Goal: Book appointment/travel/reservation

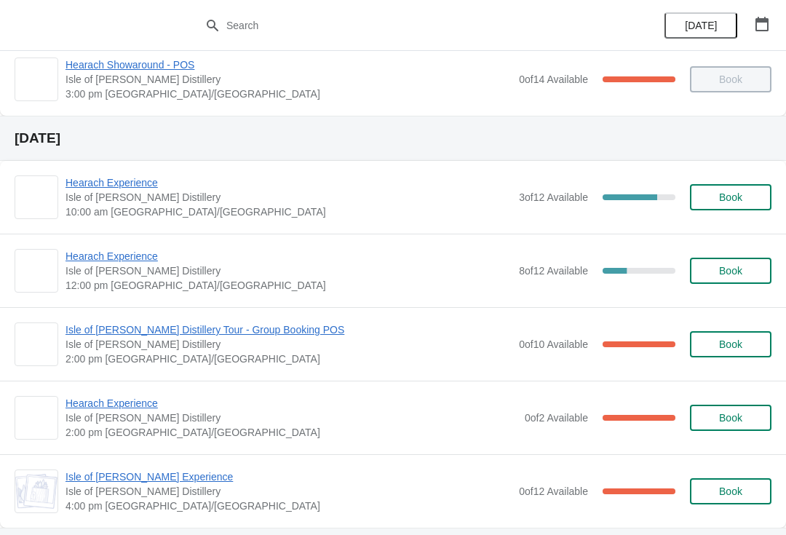
scroll to position [316, 0]
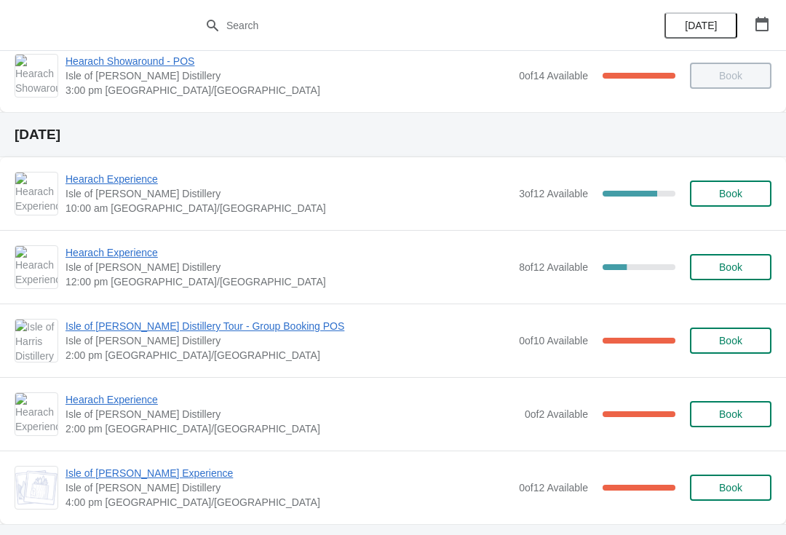
click at [148, 258] on span "Hearach Experience" at bounding box center [288, 252] width 446 height 15
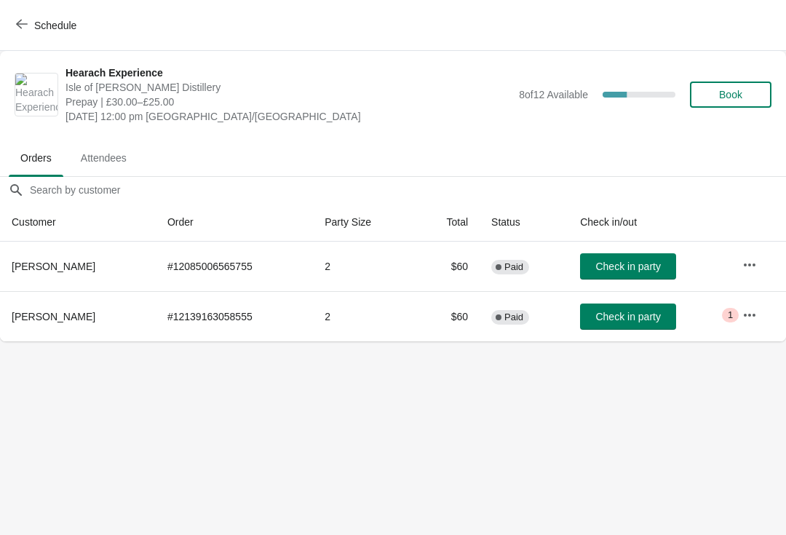
click at [41, 23] on span "Schedule" at bounding box center [55, 26] width 42 height 12
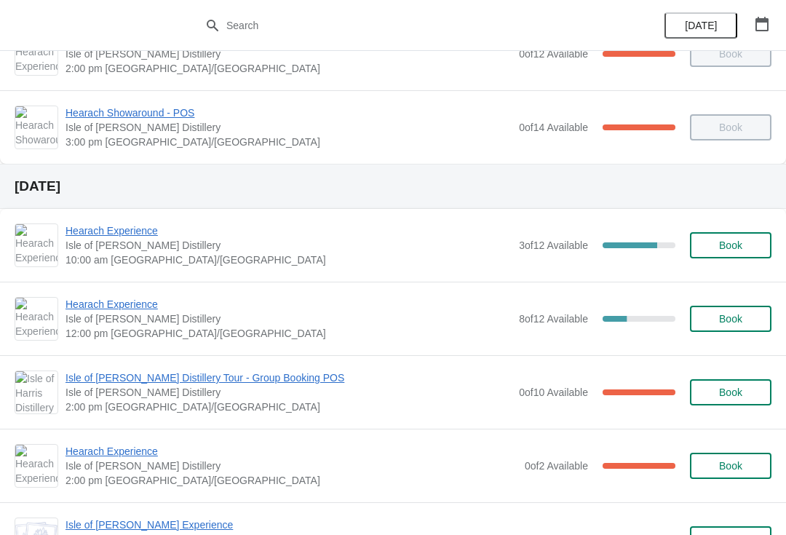
scroll to position [271, 0]
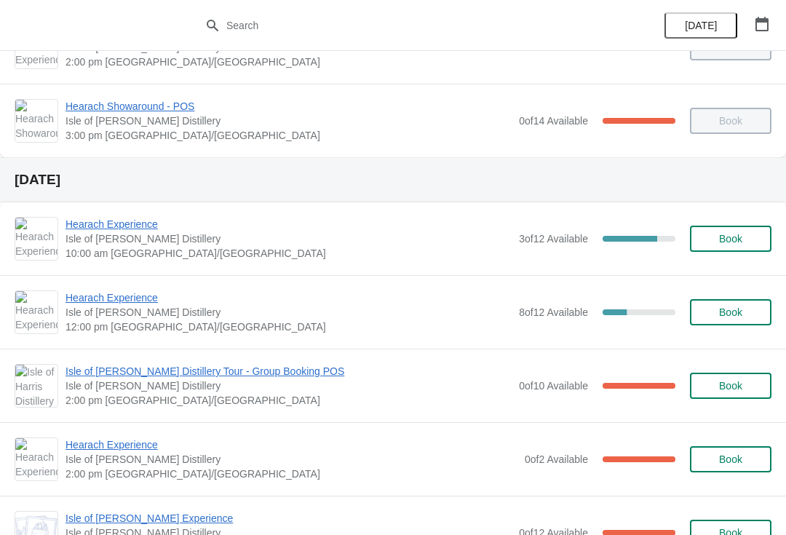
click at [769, 322] on button "Book" at bounding box center [730, 312] width 81 height 26
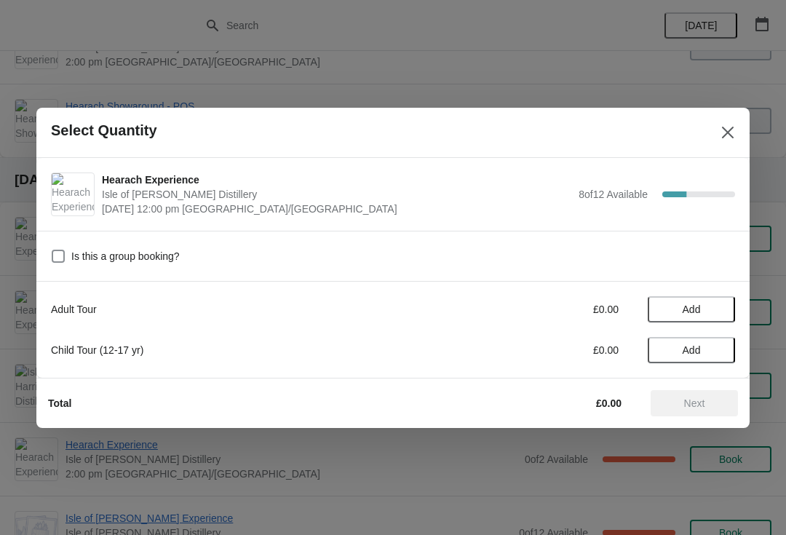
click at [700, 310] on span "Add" at bounding box center [691, 309] width 18 height 12
click at [722, 308] on icon at bounding box center [716, 308] width 15 height 15
click at [695, 405] on span "Next" at bounding box center [694, 403] width 21 height 12
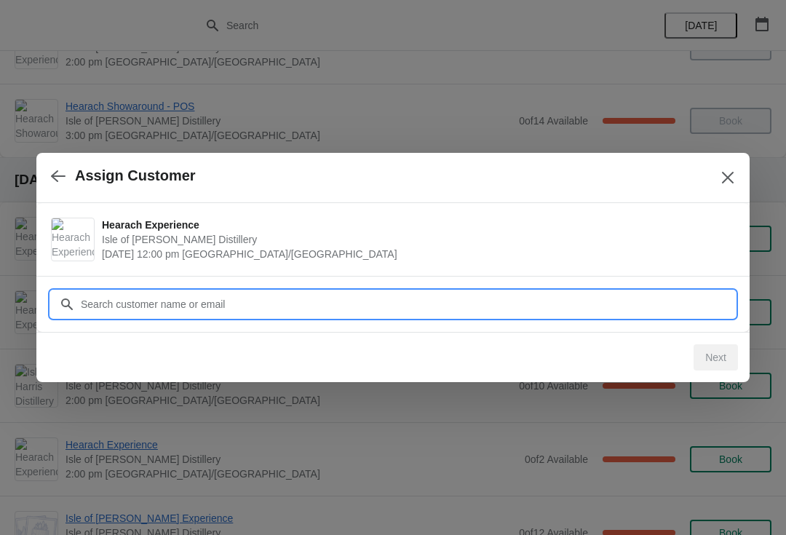
click at [80, 300] on input "Customer" at bounding box center [407, 304] width 655 height 26
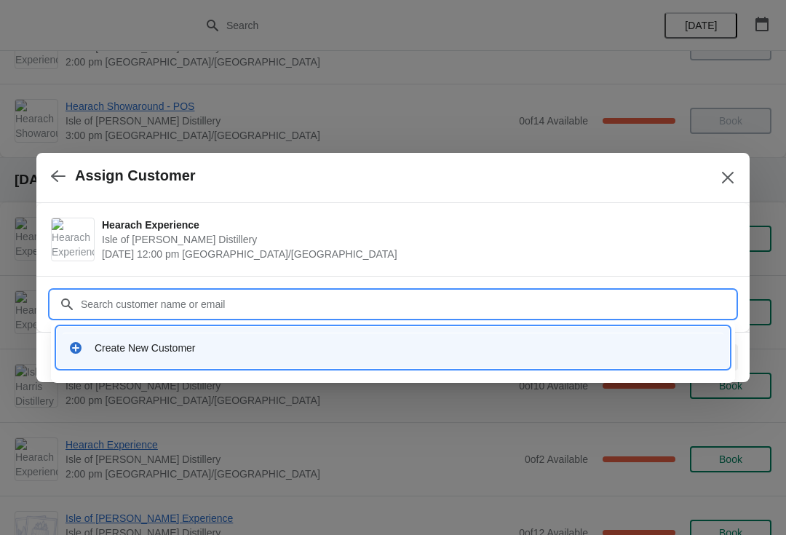
click at [170, 359] on div "Create New Customer" at bounding box center [393, 347] width 661 height 30
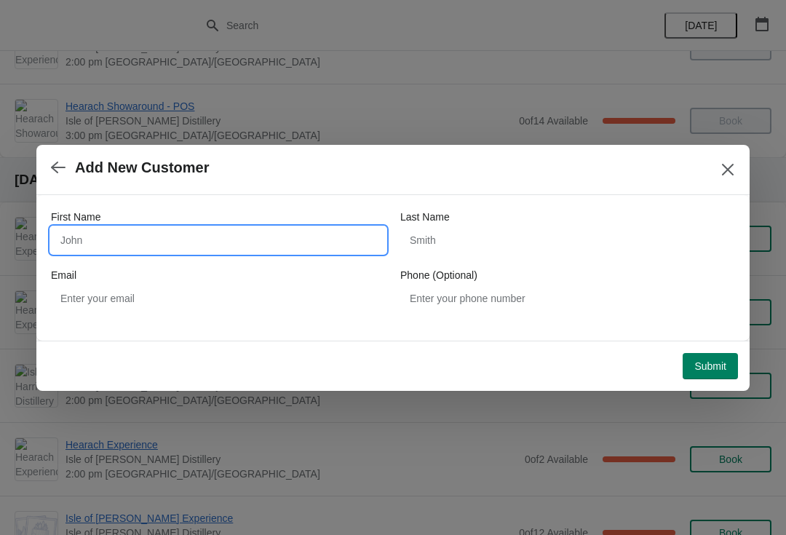
click at [152, 234] on input "First Name" at bounding box center [218, 240] width 335 height 26
type input "Gabrella"
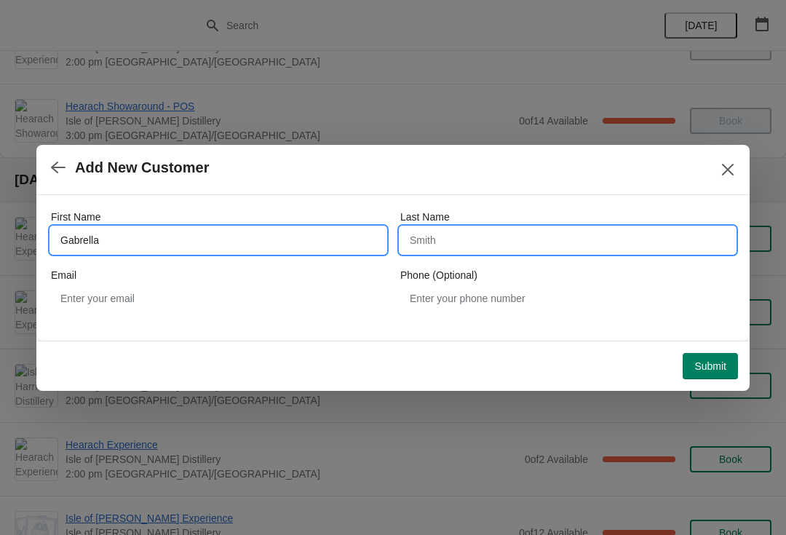
click at [517, 248] on input "Last Name" at bounding box center [567, 240] width 335 height 26
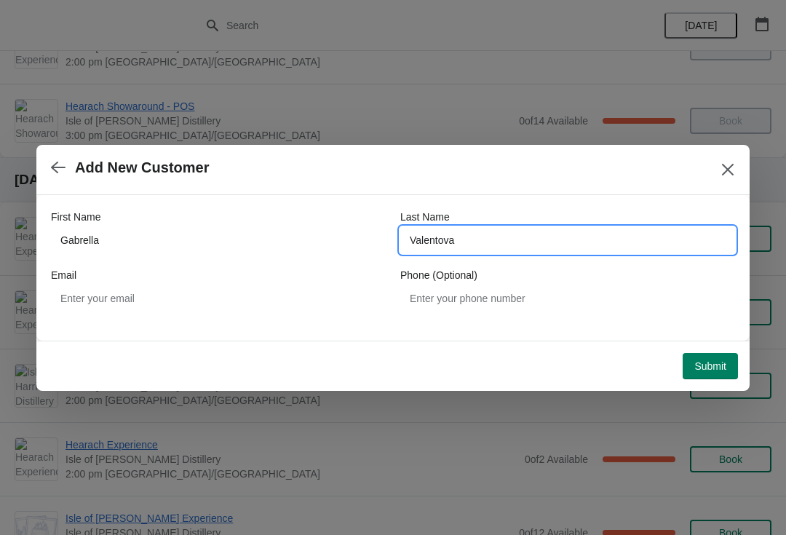
type input "Valentova"
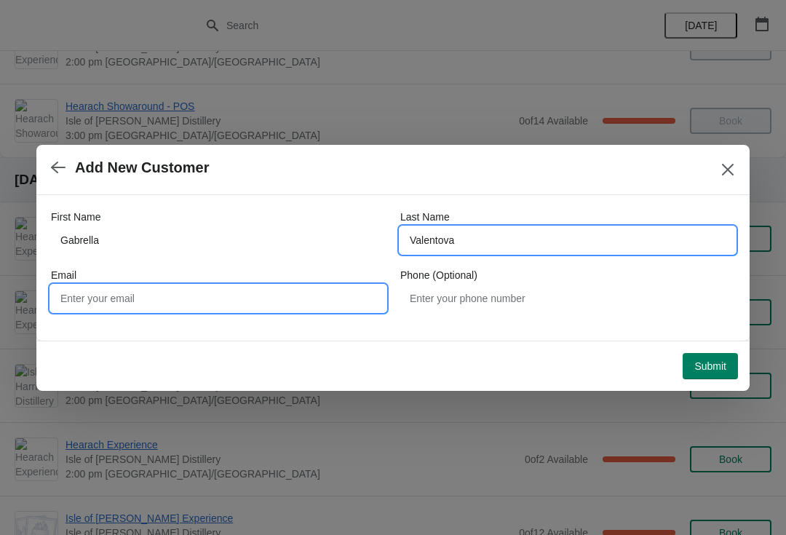
click at [153, 306] on input "Email" at bounding box center [218, 298] width 335 height 26
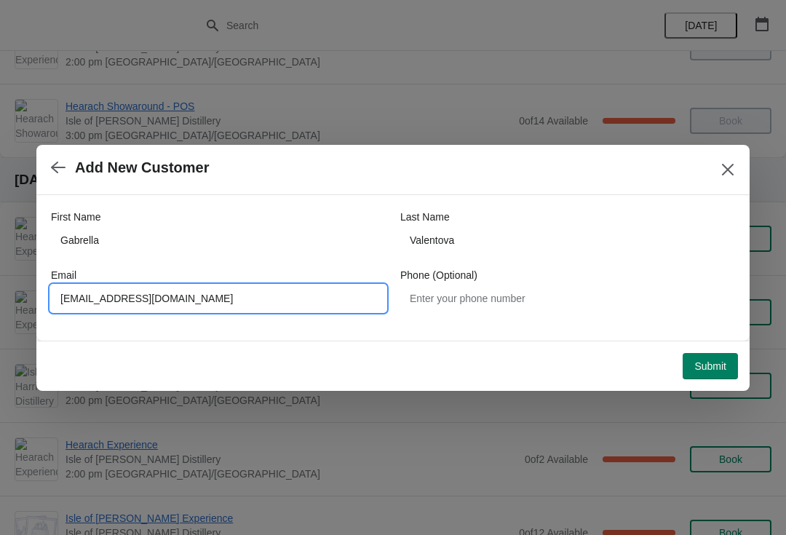
click at [110, 294] on input "[EMAIL_ADDRESS][DOMAIN_NAME]" at bounding box center [218, 298] width 335 height 26
type input "[EMAIL_ADDRESS][DOMAIN_NAME]"
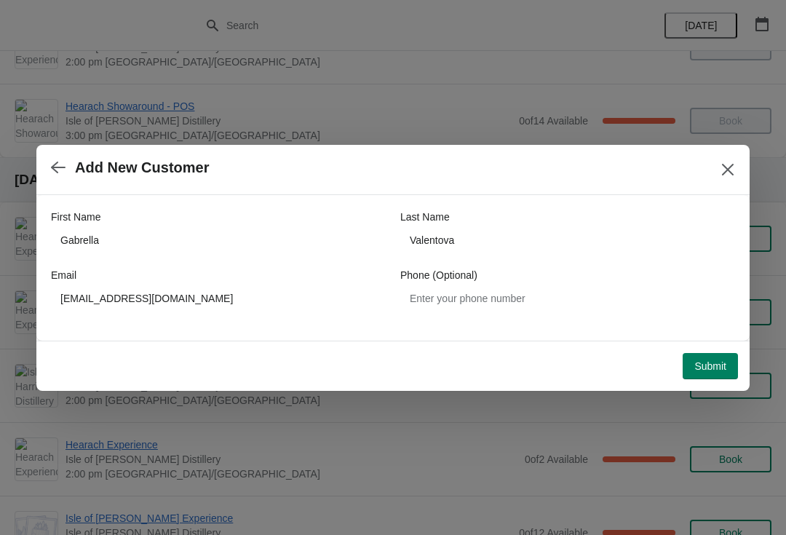
click at [709, 366] on span "Submit" at bounding box center [710, 366] width 32 height 12
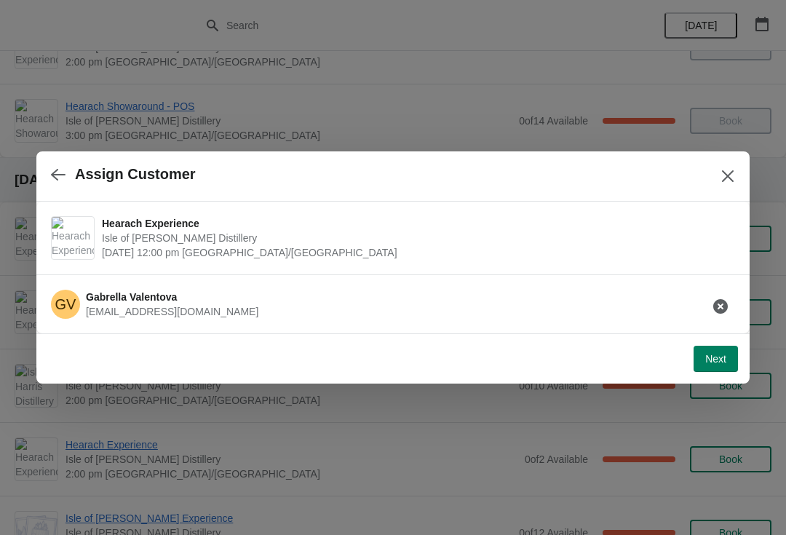
click at [720, 359] on span "Next" at bounding box center [715, 359] width 21 height 12
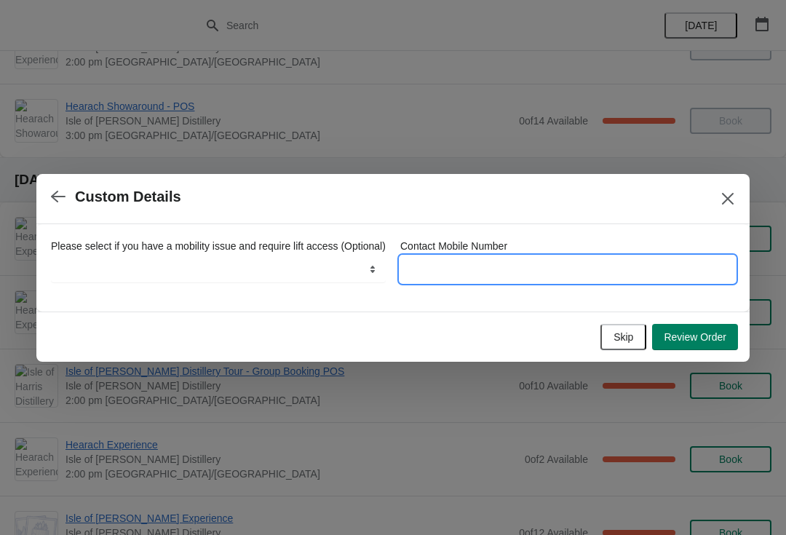
click at [523, 257] on input "Contact Mobile Number" at bounding box center [567, 269] width 335 height 26
type input "0031611253162"
click at [706, 343] on span "Review Order" at bounding box center [695, 337] width 63 height 12
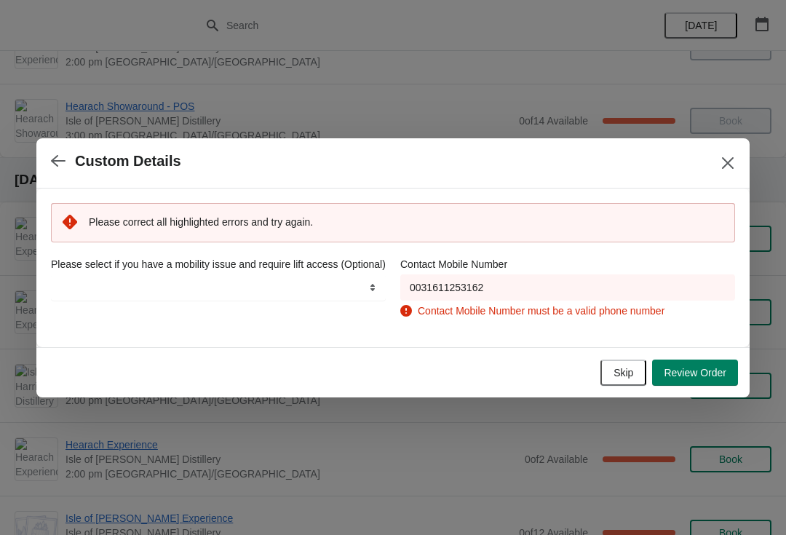
click at [695, 367] on span "Review Order" at bounding box center [695, 373] width 63 height 12
click at [618, 375] on span "Skip" at bounding box center [623, 373] width 20 height 12
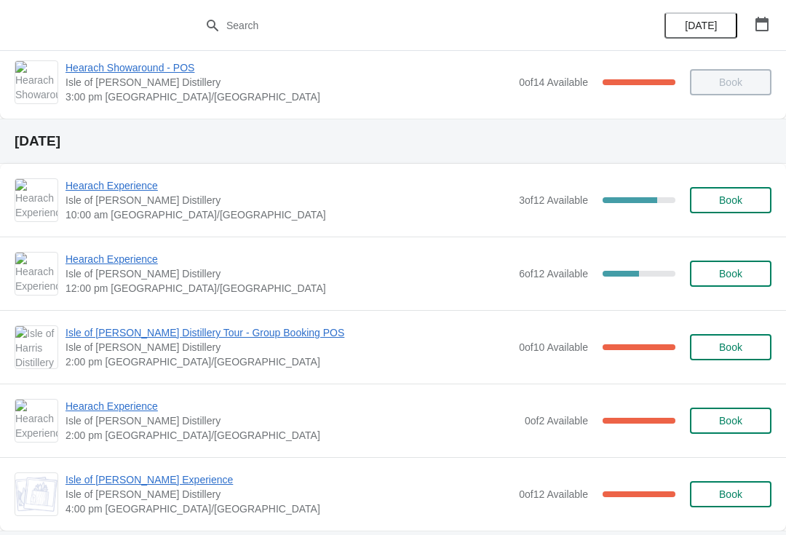
scroll to position [306, 0]
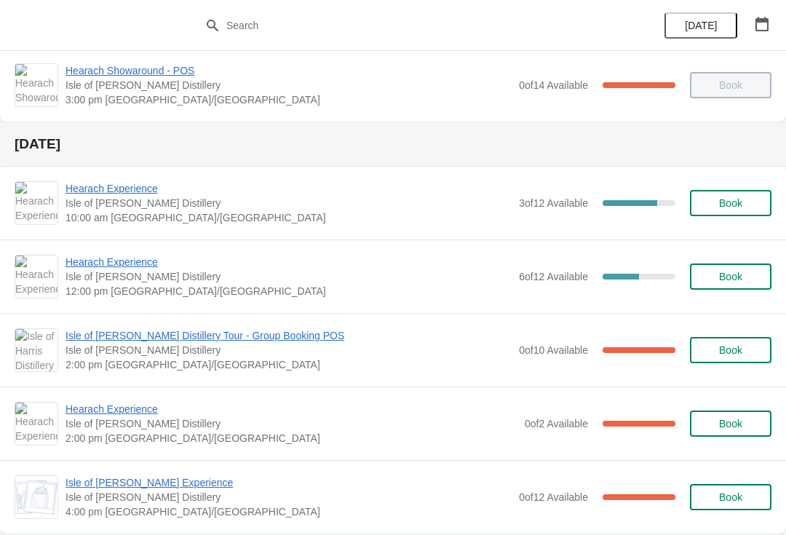
click at [116, 188] on span "Hearach Experience" at bounding box center [288, 188] width 446 height 15
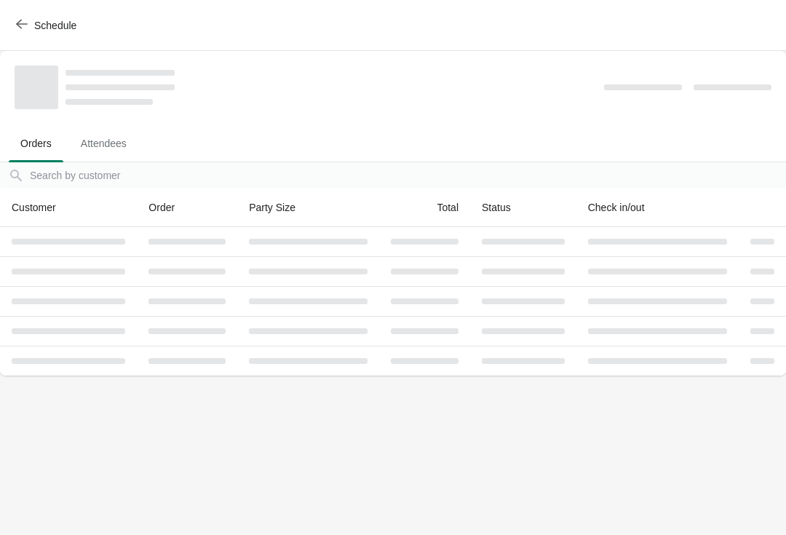
scroll to position [0, 0]
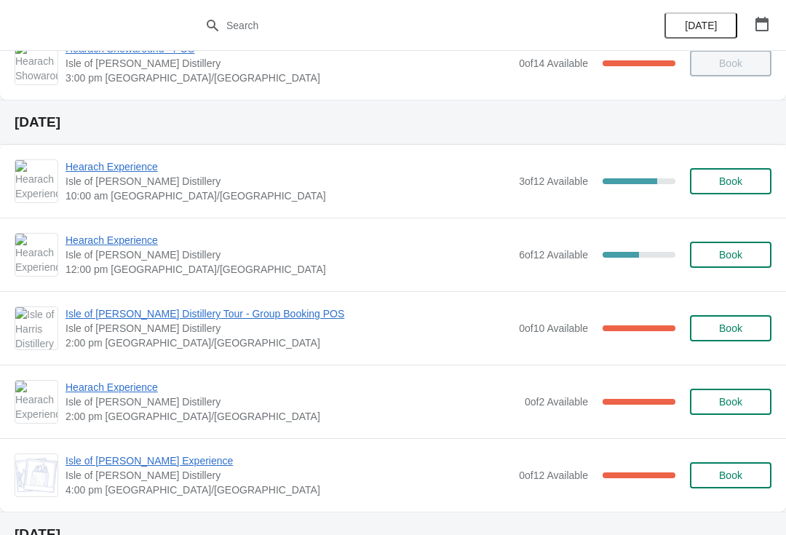
scroll to position [331, 0]
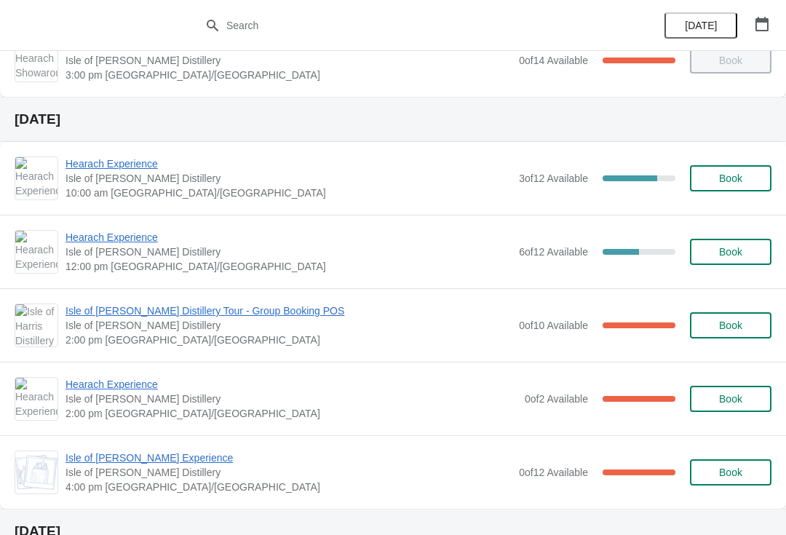
click at [101, 170] on span "Hearach Experience" at bounding box center [288, 163] width 446 height 15
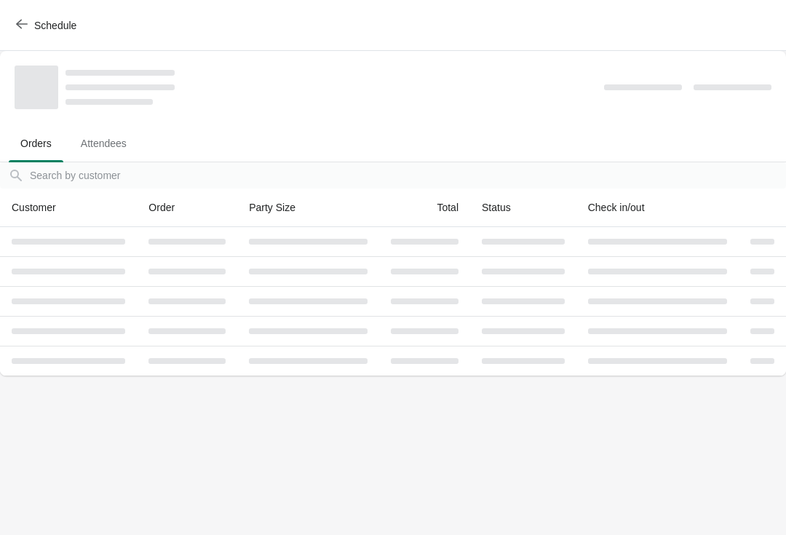
scroll to position [0, 0]
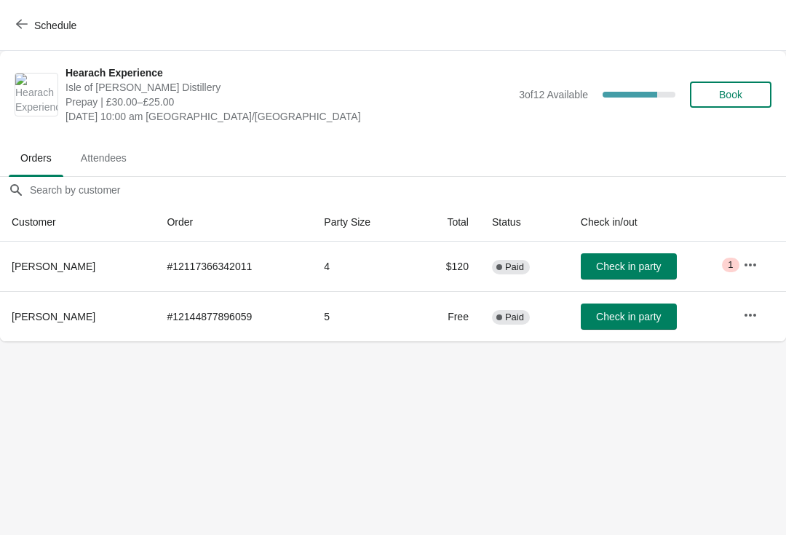
click at [10, 25] on button "Schedule" at bounding box center [47, 25] width 81 height 26
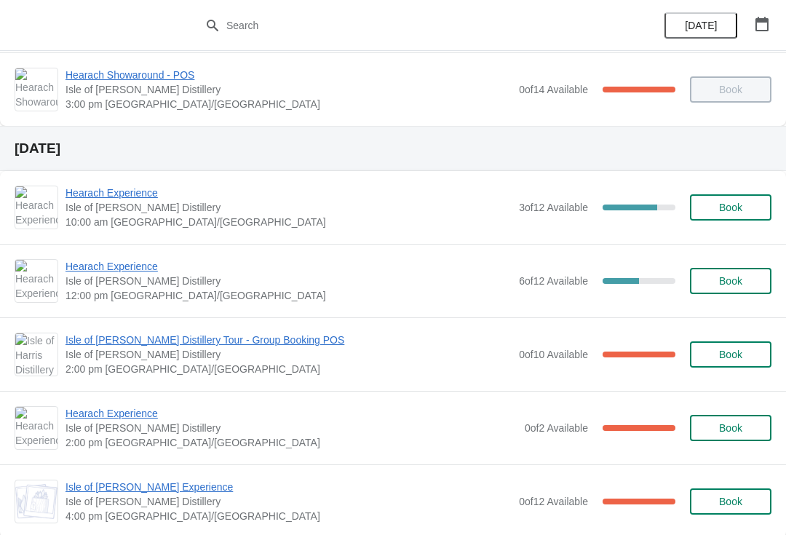
scroll to position [303, 0]
